Goal: Transaction & Acquisition: Purchase product/service

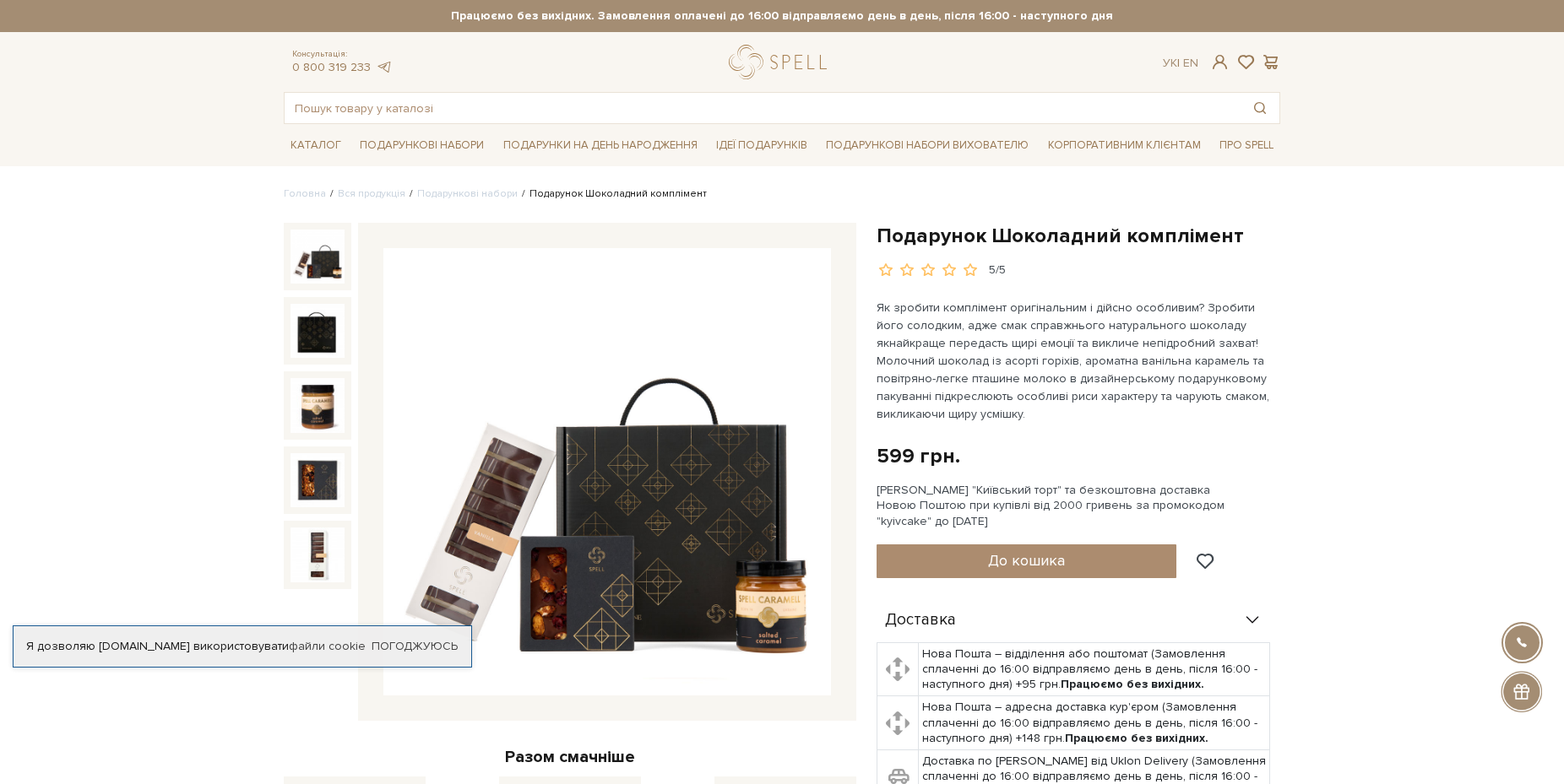
scroll to position [258, 0]
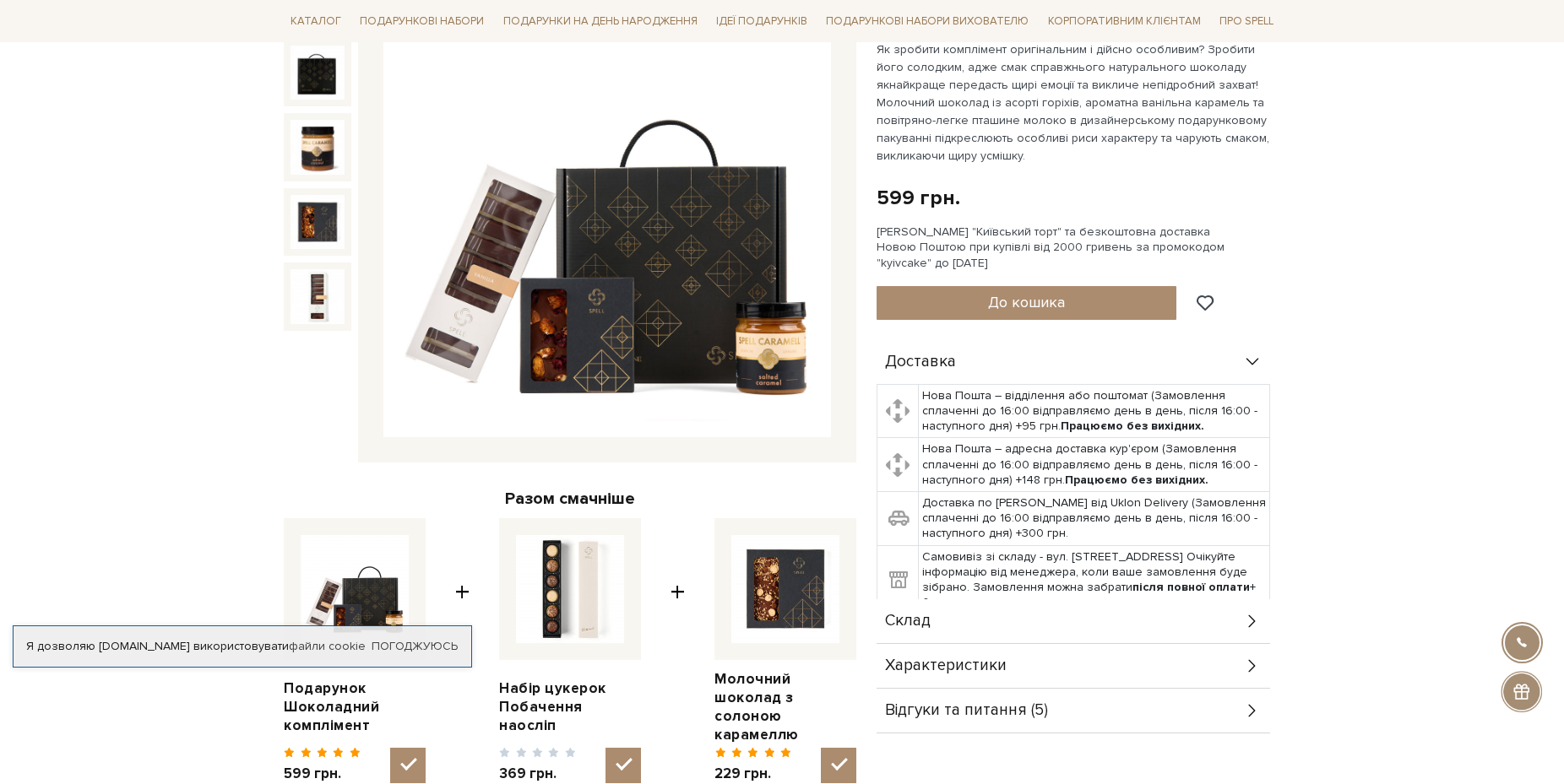
click at [748, 348] on img at bounding box center [607, 214] width 448 height 448
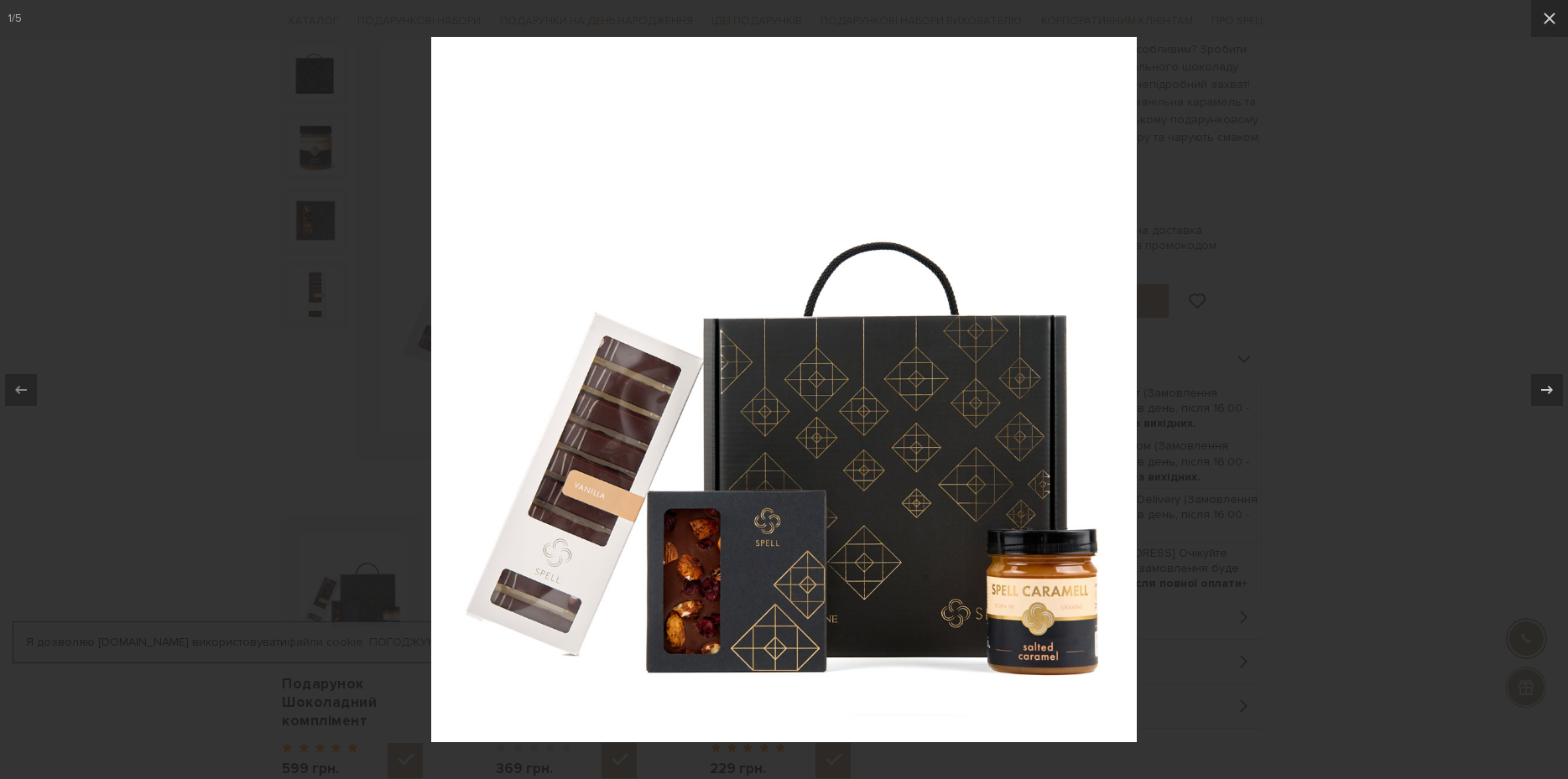
click at [750, 607] on img at bounding box center [784, 389] width 705 height 705
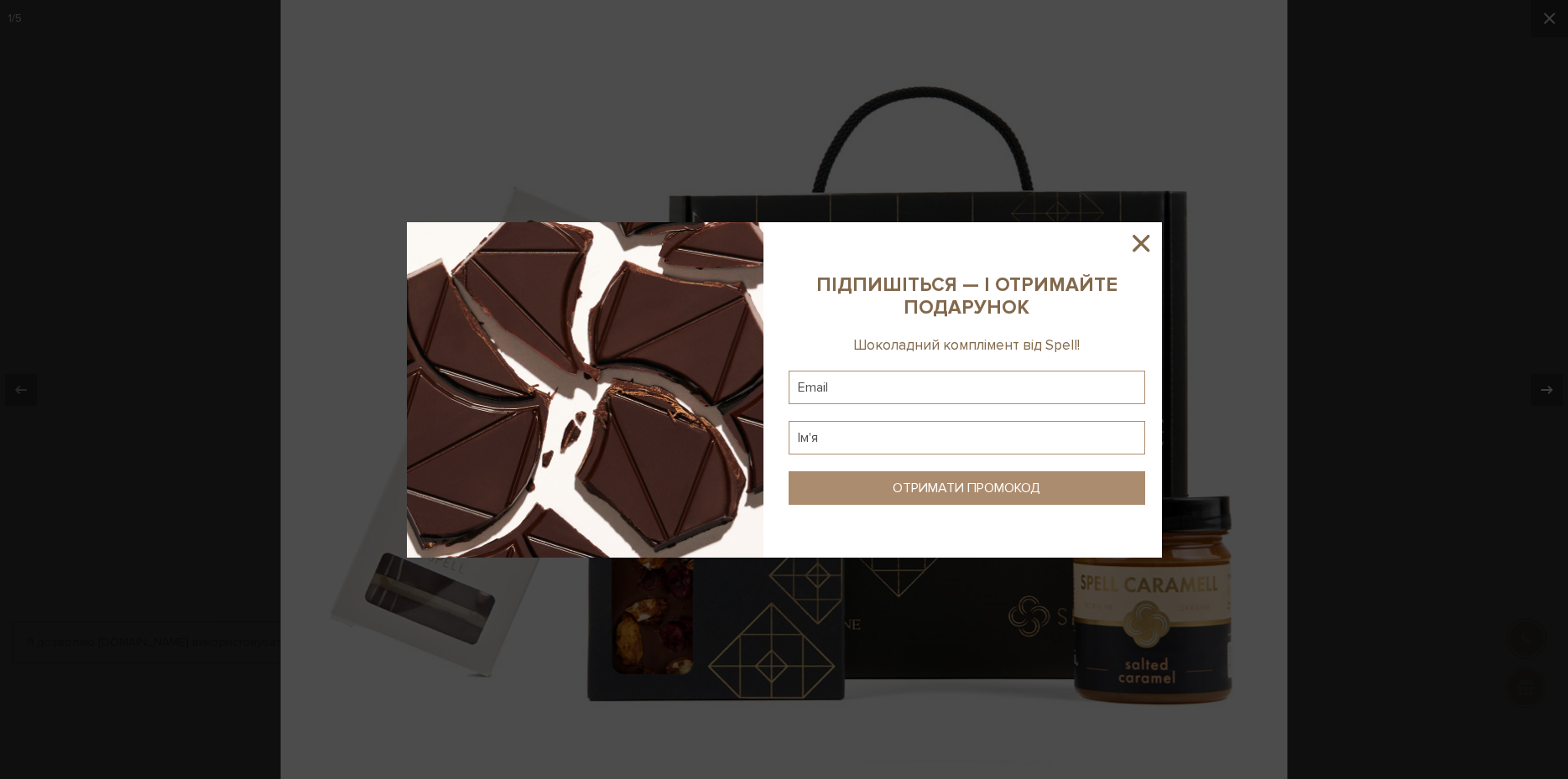
click at [1141, 244] on icon at bounding box center [1140, 243] width 16 height 16
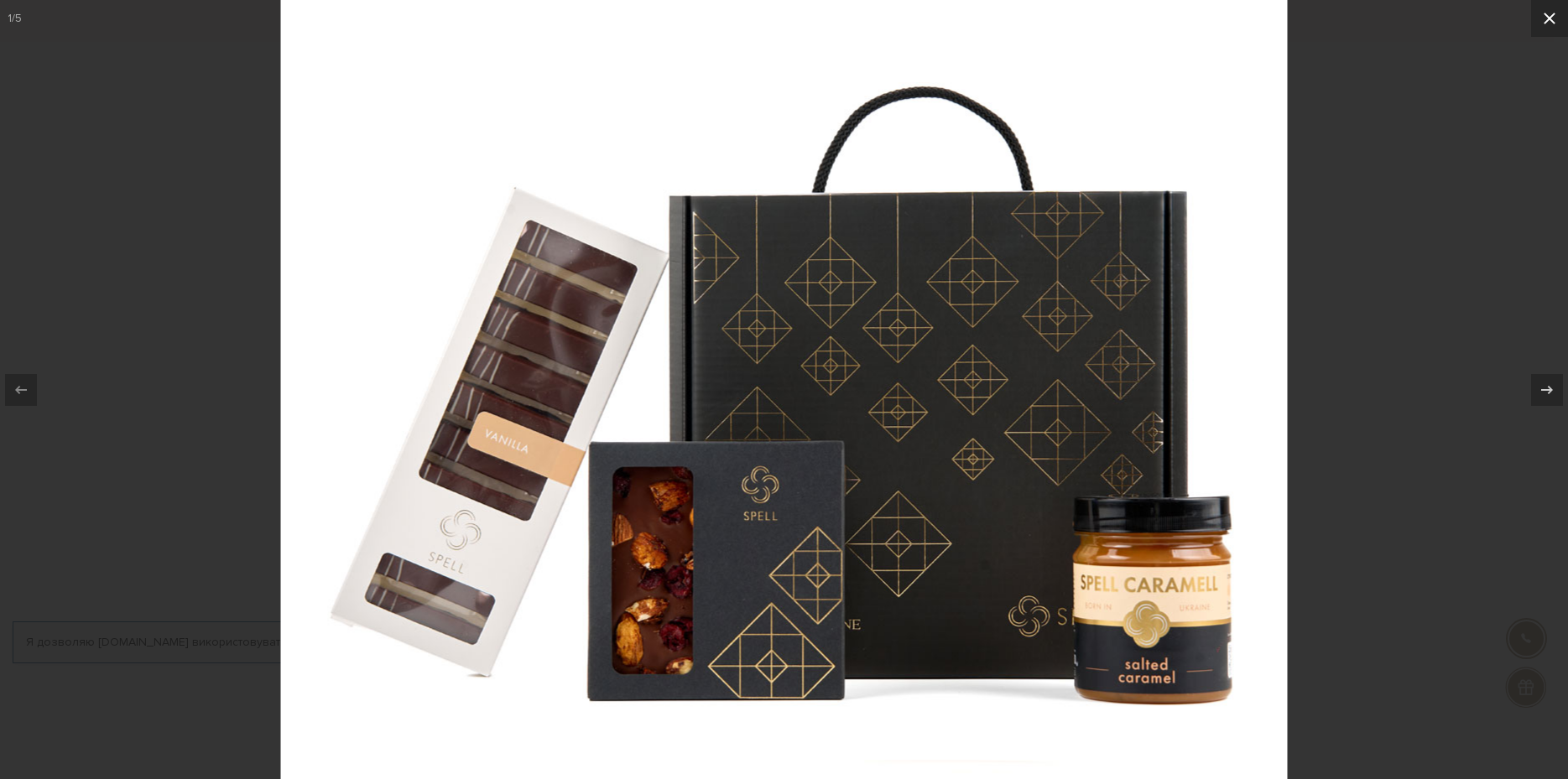
click at [1553, 18] on icon at bounding box center [1549, 18] width 20 height 20
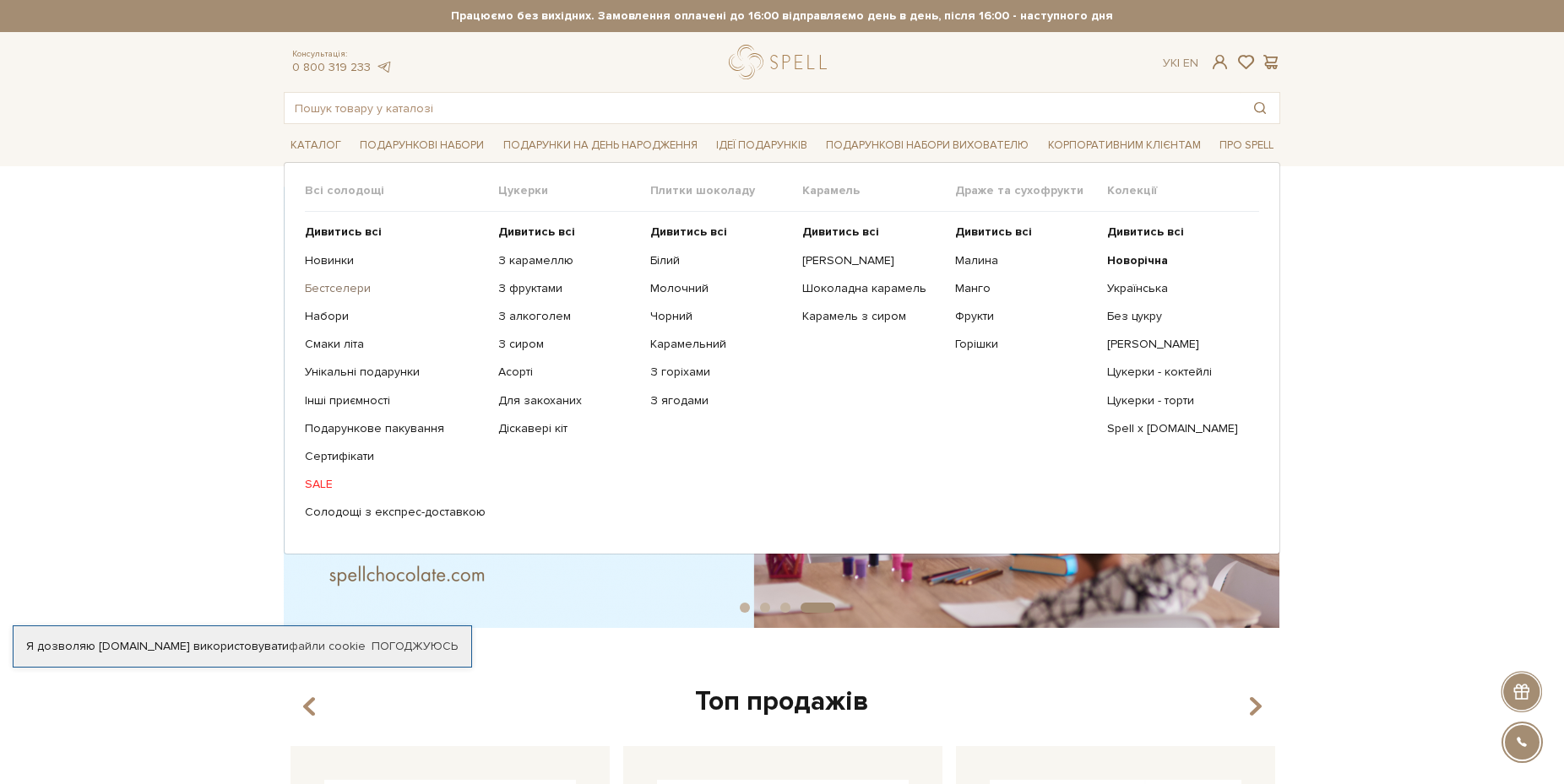
click at [317, 291] on link "Бестселери" at bounding box center [395, 289] width 180 height 16
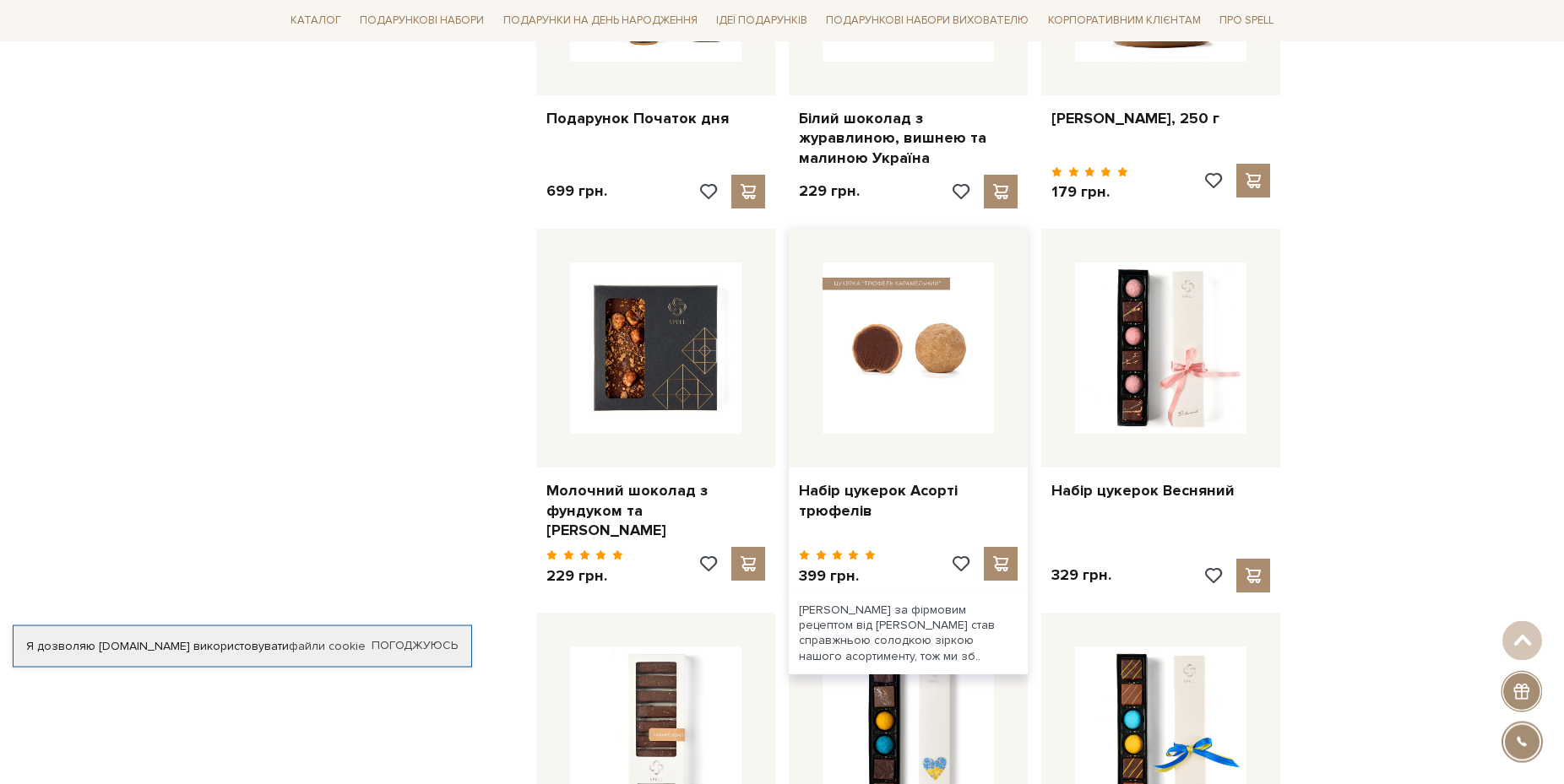
scroll to position [947, 0]
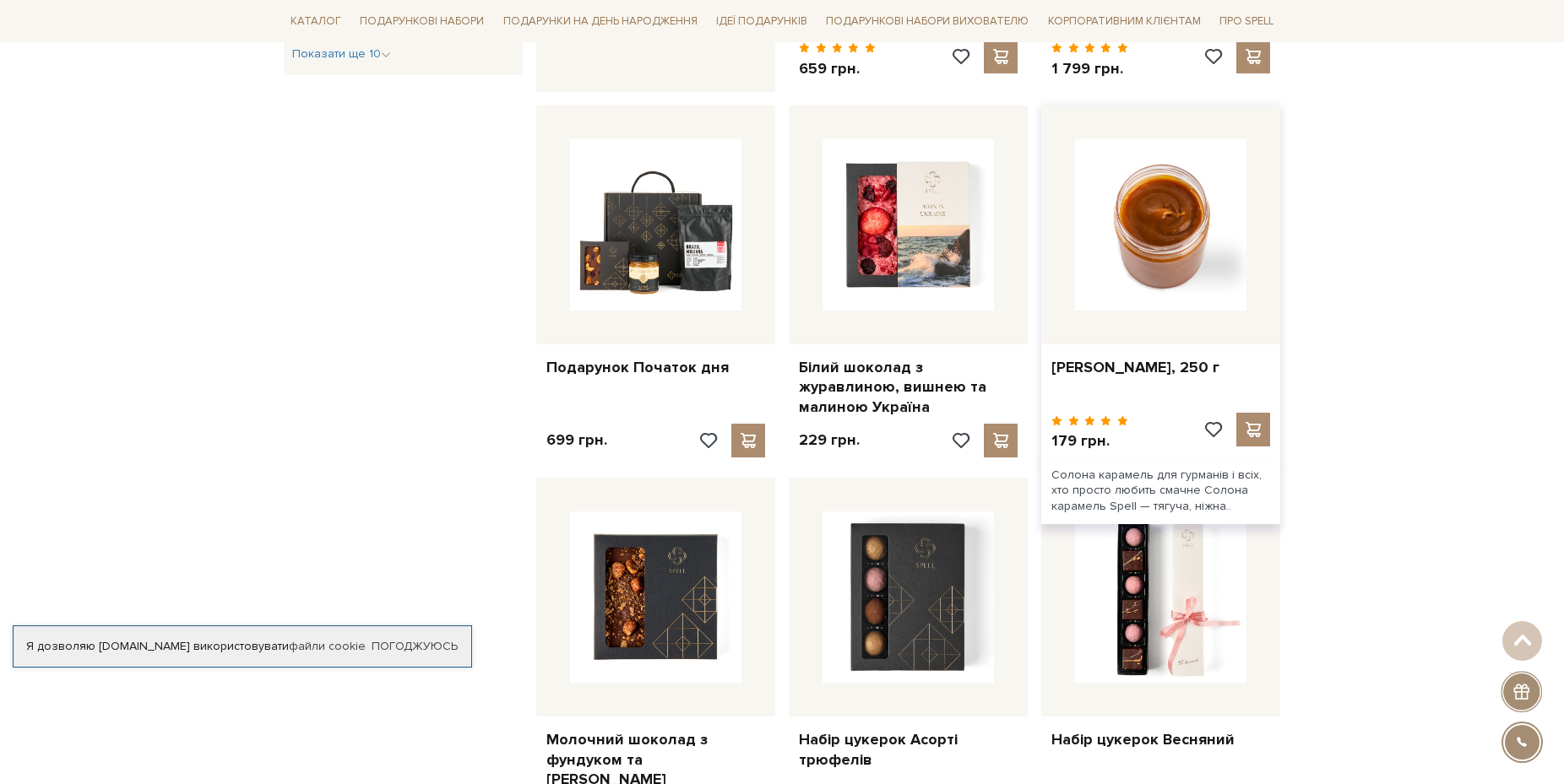
click at [1172, 273] on img at bounding box center [1161, 225] width 172 height 172
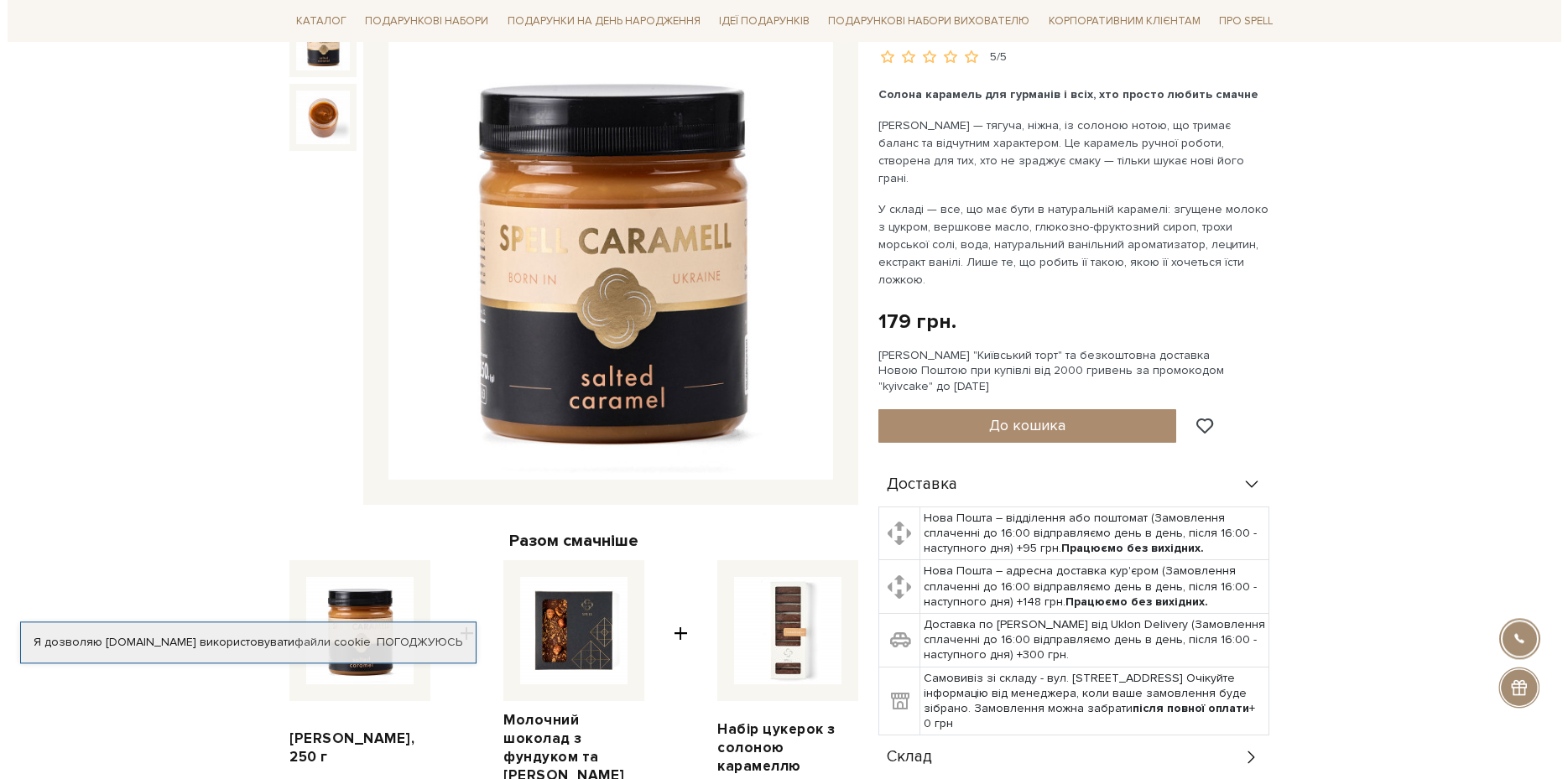
scroll to position [171, 0]
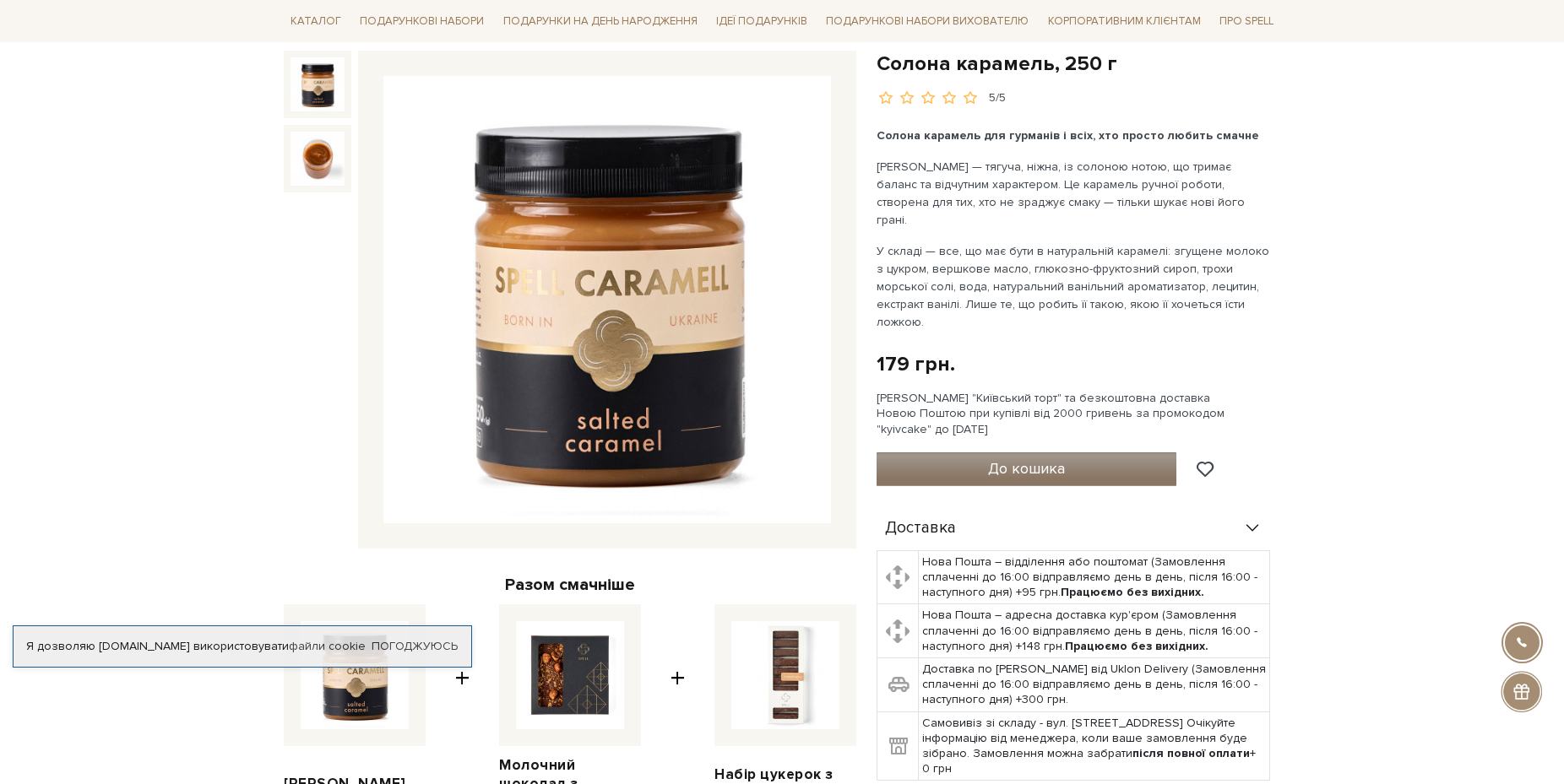
click at [1068, 453] on button "До кошика" at bounding box center [1026, 469] width 300 height 34
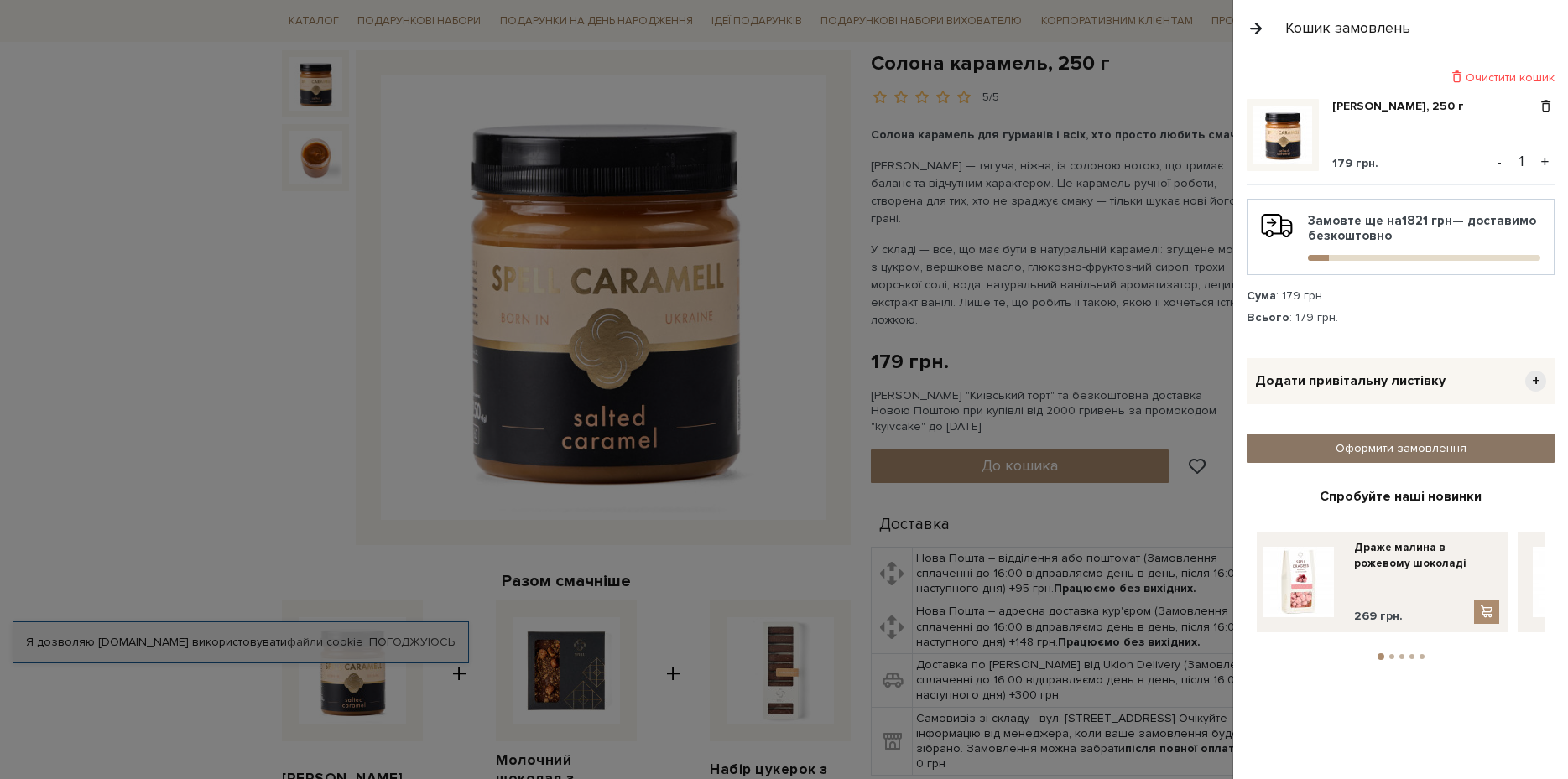
drag, startPoint x: 1435, startPoint y: 445, endPoint x: 1091, endPoint y: 455, distance: 344.1
